Goal: Obtain resource: Download file/media

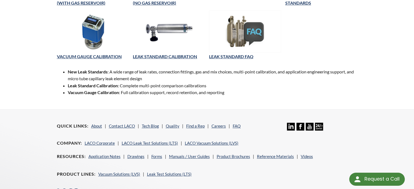
scroll to position [218, 0]
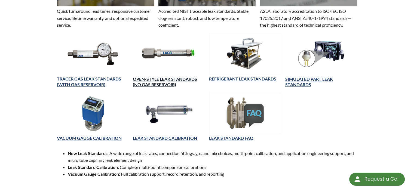
click at [161, 79] on link "OPEN-STYLE LEAK STANDARDS (NO GAS RESERVOIR)" at bounding box center [165, 82] width 64 height 11
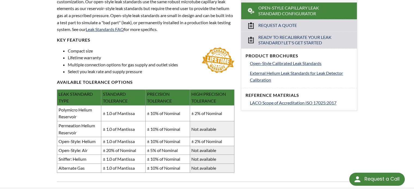
scroll to position [191, 0]
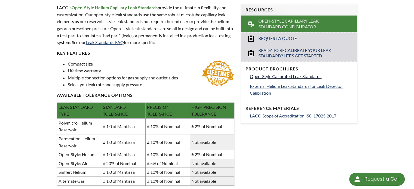
click at [280, 77] on span "Open-Style Calibrated Leak Standards" at bounding box center [286, 76] width 72 height 5
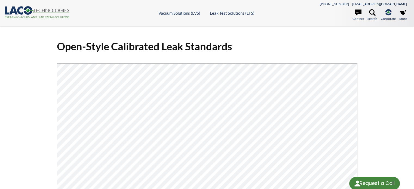
select select "Language Translate Widget"
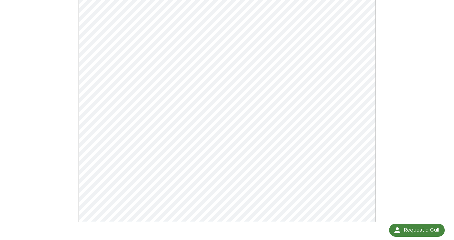
scroll to position [82, 0]
